Goal: Task Accomplishment & Management: Manage account settings

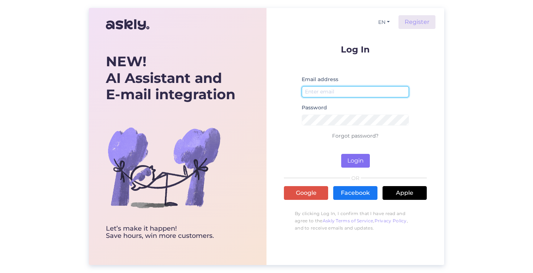
type input "[EMAIL_ADDRESS][DOMAIN_NAME]"
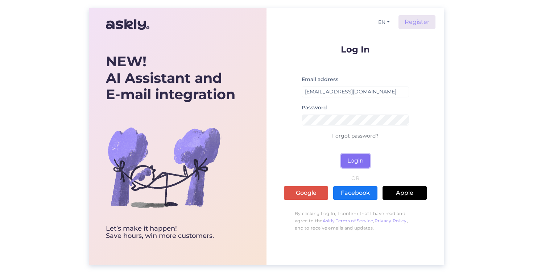
click at [353, 155] on button "Login" at bounding box center [355, 161] width 29 height 14
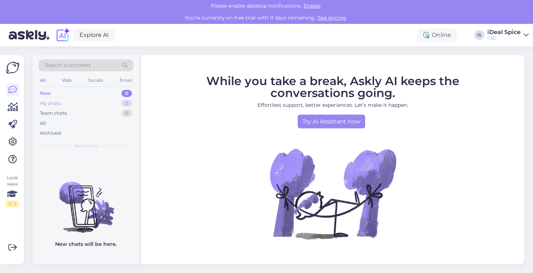
click at [107, 105] on div "My chats 0" at bounding box center [85, 104] width 95 height 10
click at [105, 110] on div "Team chats 0" at bounding box center [85, 113] width 95 height 10
click at [113, 100] on div "My chats 0" at bounding box center [85, 104] width 95 height 10
click at [512, 35] on div "C&C" at bounding box center [503, 38] width 33 height 6
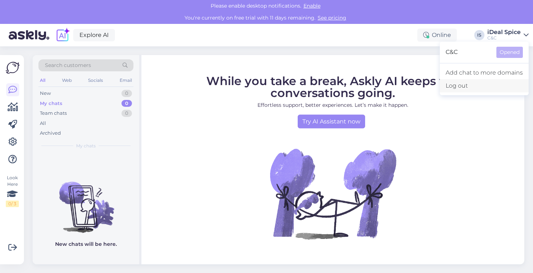
click at [471, 88] on div "Log out" at bounding box center [484, 85] width 89 height 13
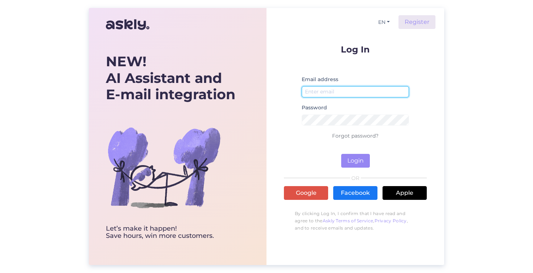
type input "[EMAIL_ADDRESS][DOMAIN_NAME]"
click at [368, 93] on input "[EMAIL_ADDRESS][DOMAIN_NAME]" at bounding box center [354, 91] width 107 height 11
type input "spice@cec.com"
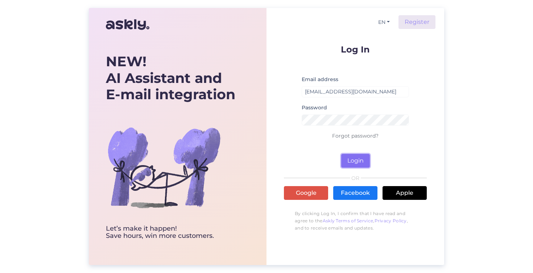
click at [360, 154] on button "Login" at bounding box center [355, 161] width 29 height 14
click at [424, 81] on form "Log In Email address spice@cec.com Password Wrong password Forgot password? Log…" at bounding box center [355, 106] width 143 height 123
